Goal: Check status: Check status

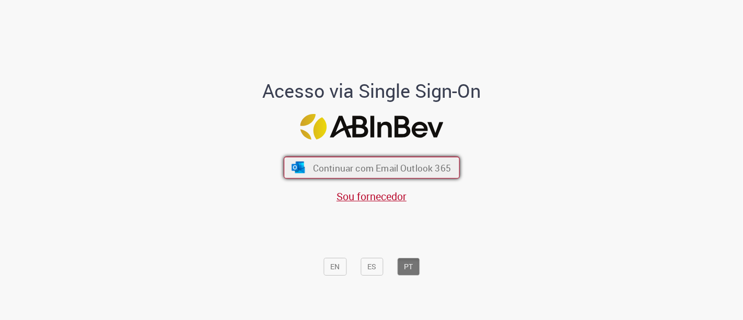
click at [389, 171] on span "Continuar com Email Outlook 365" at bounding box center [381, 167] width 138 height 12
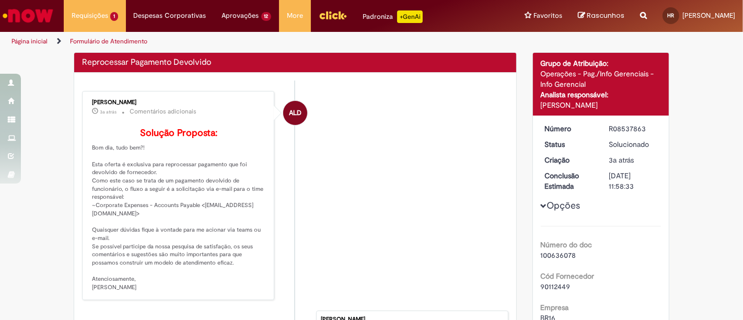
click at [334, 25] on link "Menu Cabeçalho" at bounding box center [333, 15] width 44 height 31
